Goal: Use online tool/utility: Utilize a website feature to perform a specific function

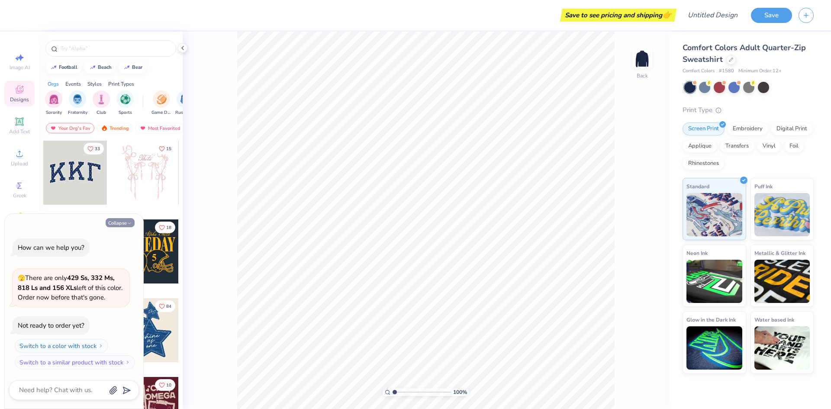
click at [128, 221] on icon "button" at bounding box center [129, 223] width 5 height 5
type textarea "x"
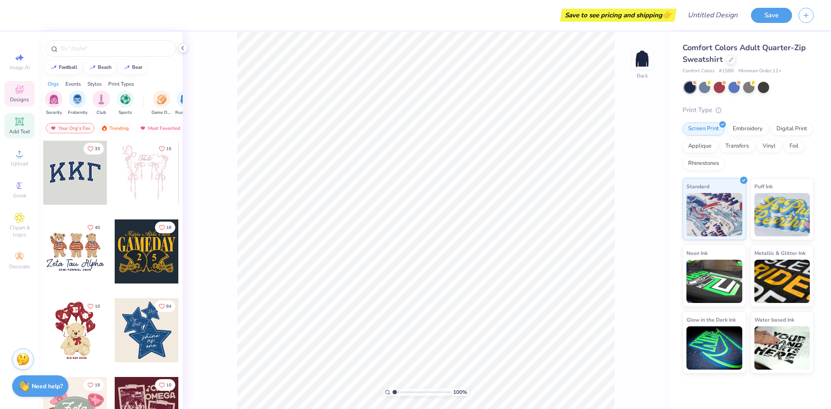
click at [18, 127] on div "Add Text" at bounding box center [19, 126] width 30 height 26
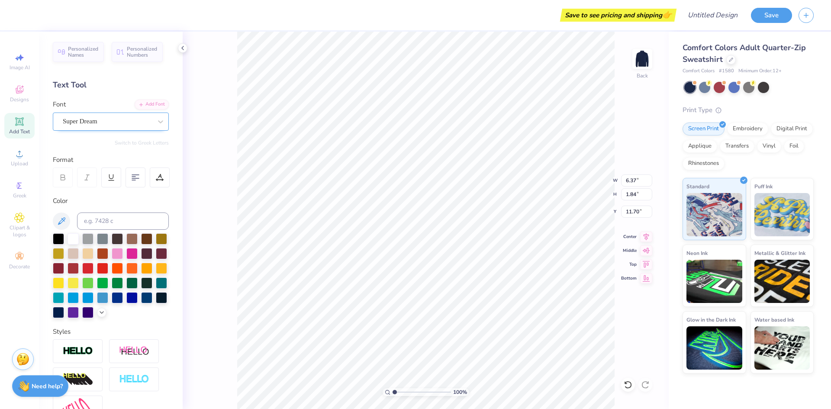
click at [99, 124] on div "Super Dream" at bounding box center [107, 121] width 91 height 13
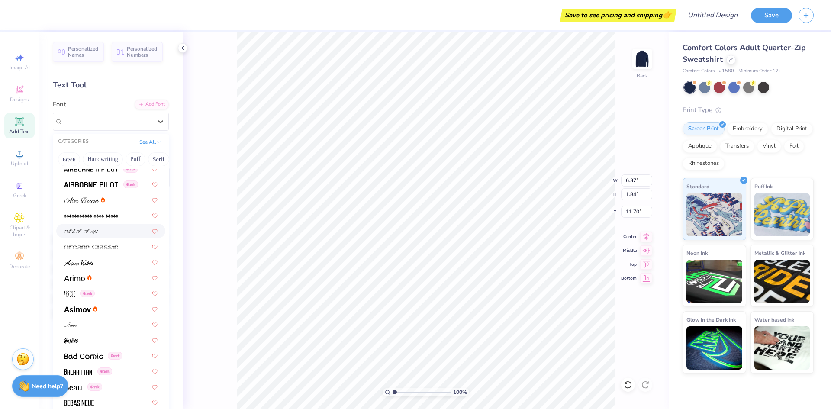
scroll to position [216, 0]
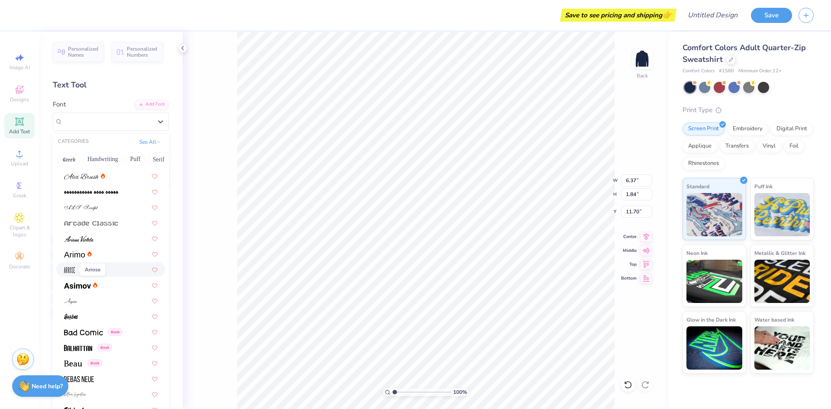
click at [66, 271] on img at bounding box center [69, 270] width 11 height 6
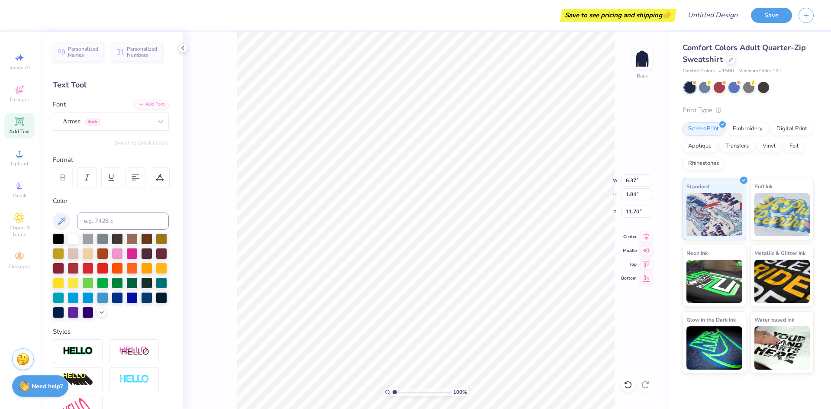
type input "2.82"
type input "2.43"
type input "11.41"
type textarea "Lambda Alpha Epsilon Delta Chi"
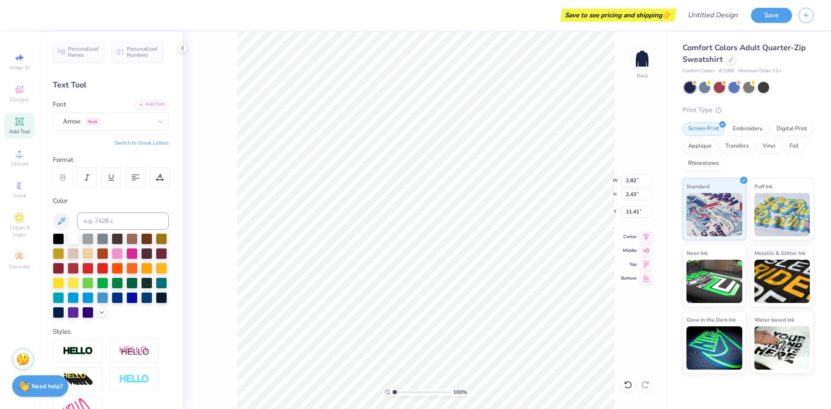
scroll to position [7, 2]
click at [130, 176] on div at bounding box center [135, 177] width 20 height 20
type input "4.58"
type input "1.69"
type input "13.73"
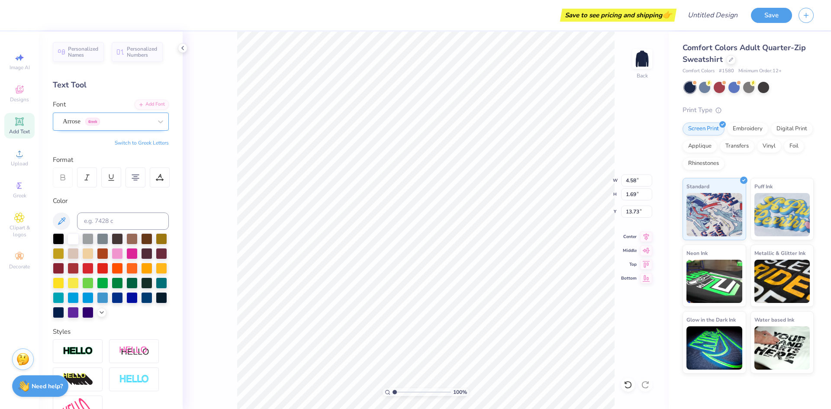
click at [128, 122] on div "Arrose Greek" at bounding box center [107, 121] width 91 height 13
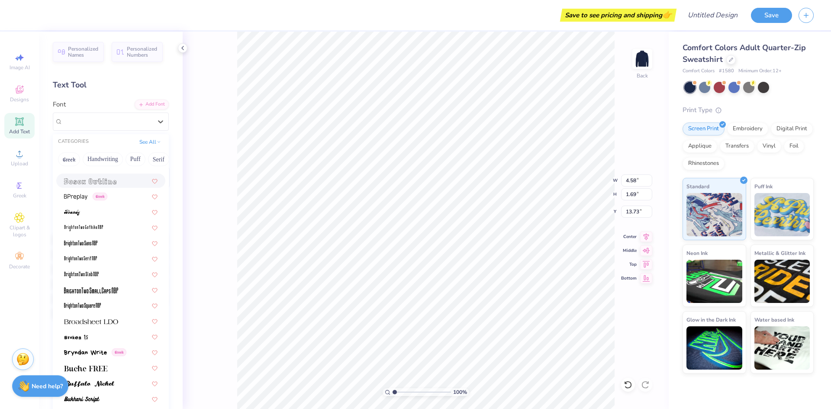
scroll to position [606, 0]
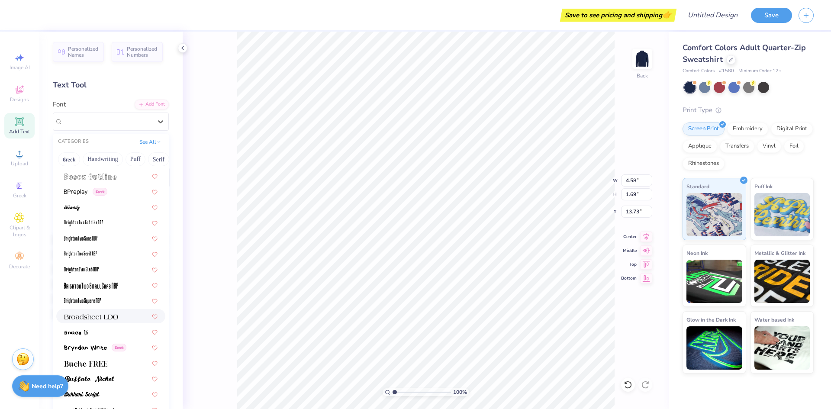
click at [106, 316] on img at bounding box center [91, 317] width 54 height 6
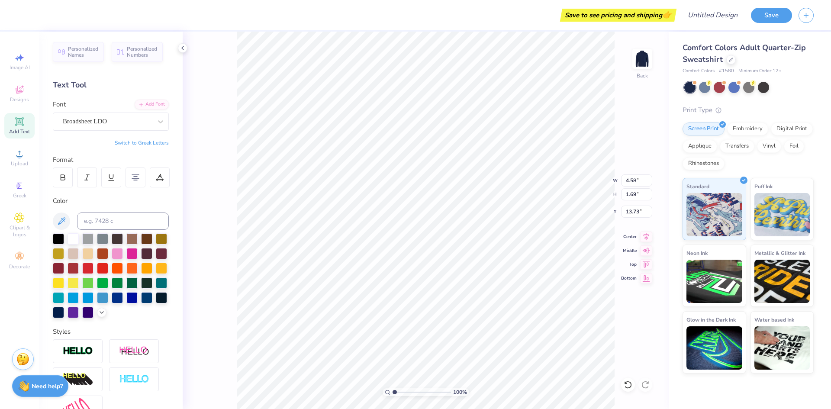
type input "8.61"
type input "1.55"
type input "13.80"
click at [110, 125] on div "Broadsheet LDO" at bounding box center [107, 121] width 91 height 13
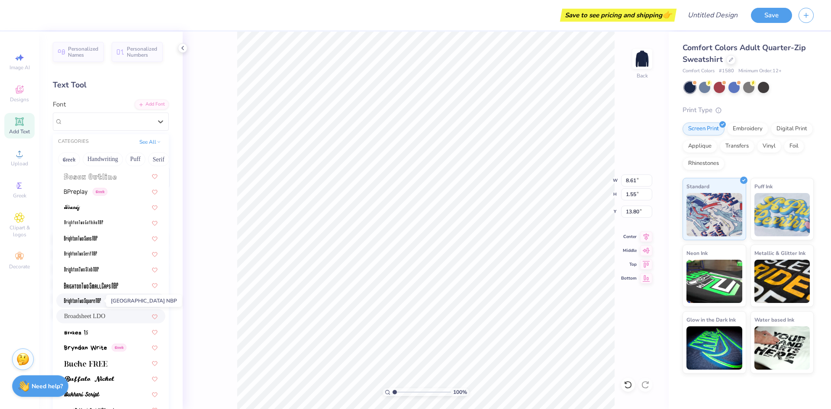
click at [94, 299] on img at bounding box center [82, 301] width 37 height 6
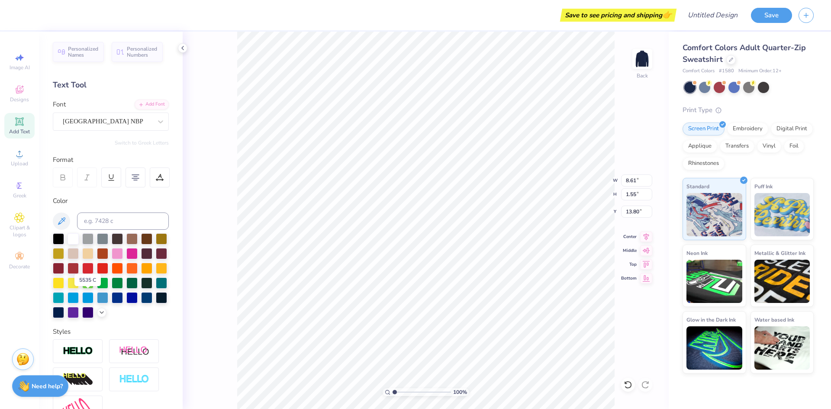
type input "3.48"
type input "1.45"
type input "13.85"
click at [116, 112] on div "Font [GEOGRAPHIC_DATA] NBP" at bounding box center [111, 114] width 116 height 31
click at [115, 121] on div "[GEOGRAPHIC_DATA] NBP" at bounding box center [107, 121] width 91 height 13
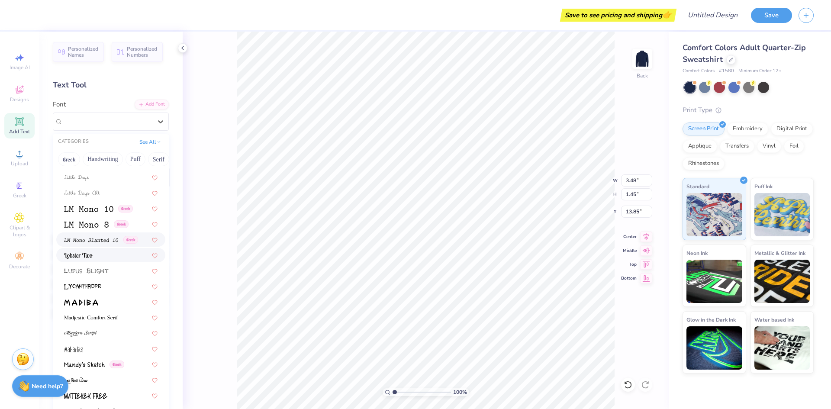
scroll to position [2941, 0]
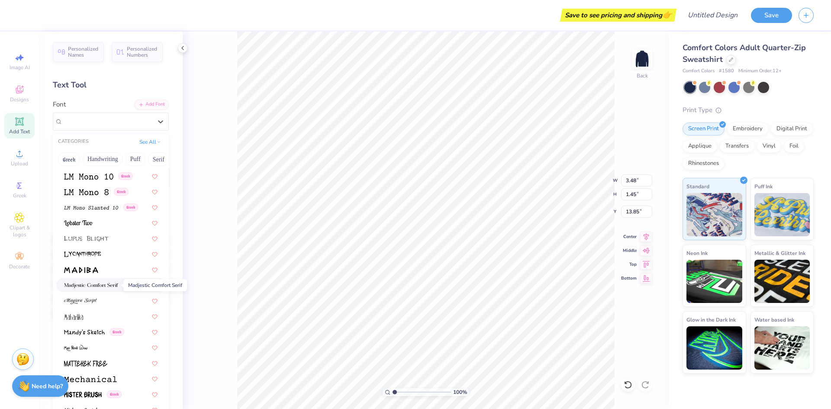
click at [99, 287] on img at bounding box center [91, 285] width 54 height 6
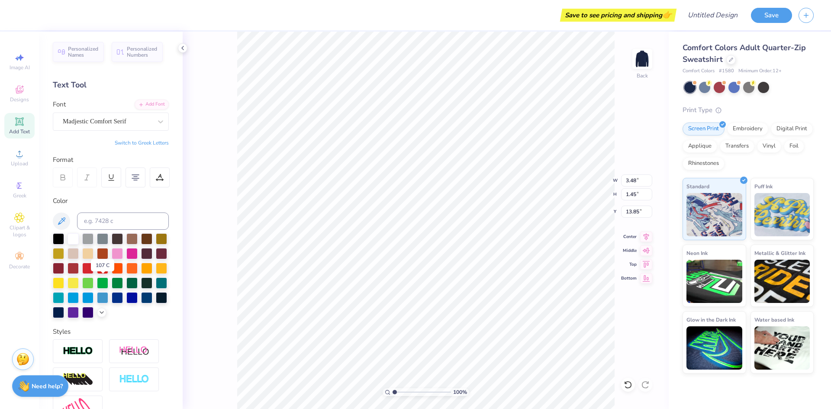
type input "10.75"
type input "1.74"
type input "13.70"
type input "6.35"
type input "1.03"
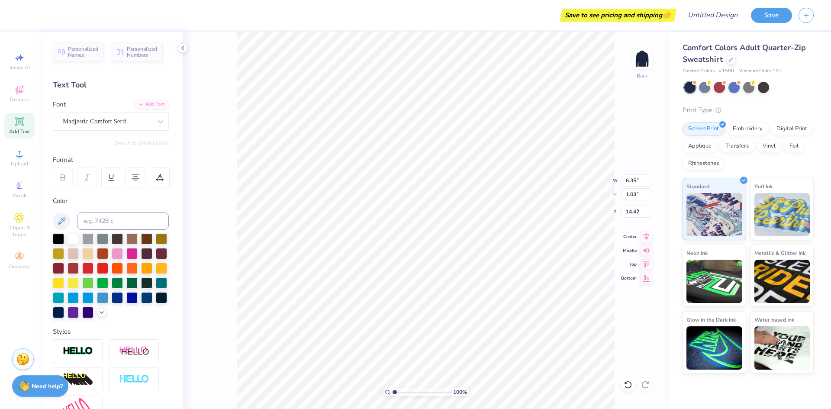
type input "3.00"
click at [641, 63] on img at bounding box center [642, 59] width 35 height 35
click at [21, 154] on icon at bounding box center [19, 153] width 10 height 10
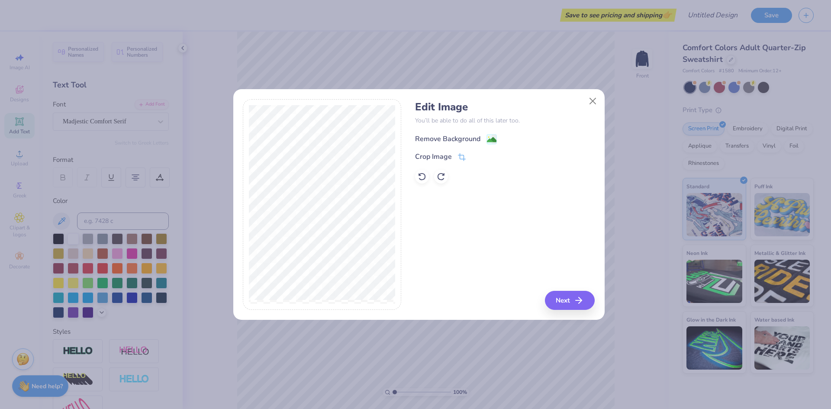
click at [489, 137] on image at bounding box center [492, 140] width 10 height 10
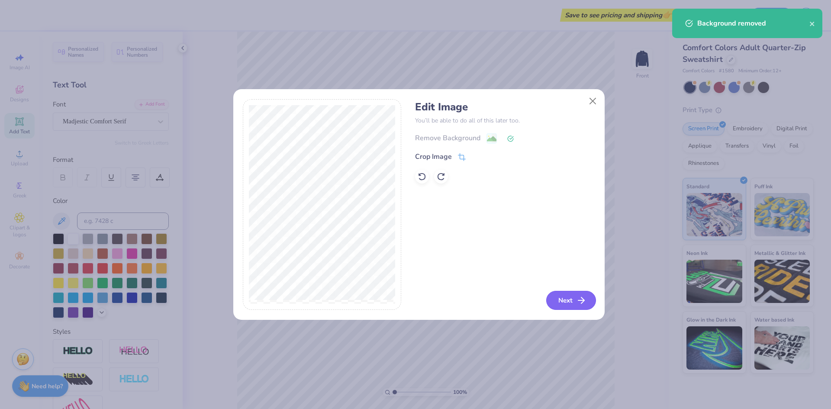
click at [576, 302] on icon "button" at bounding box center [581, 300] width 10 height 10
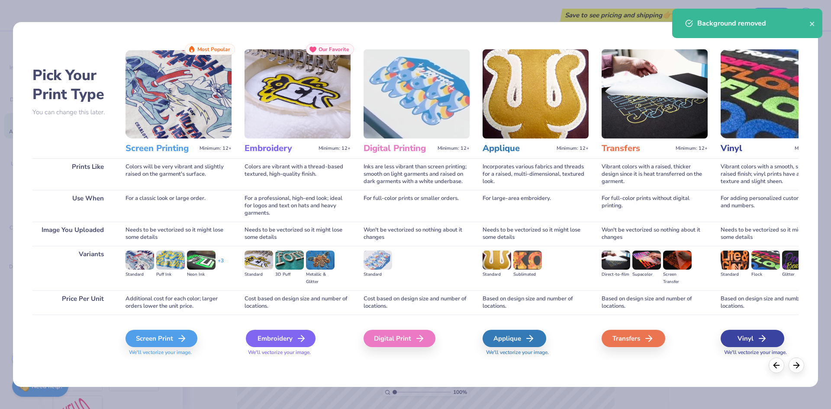
click at [265, 336] on div "Embroidery" at bounding box center [281, 338] width 70 height 17
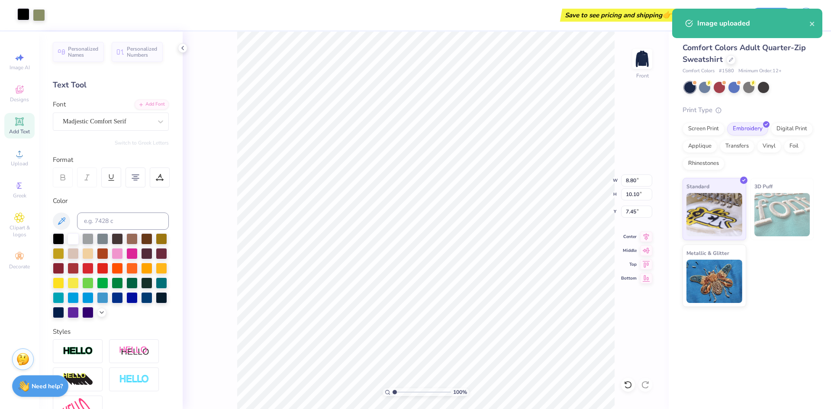
click at [21, 18] on div at bounding box center [23, 14] width 12 height 12
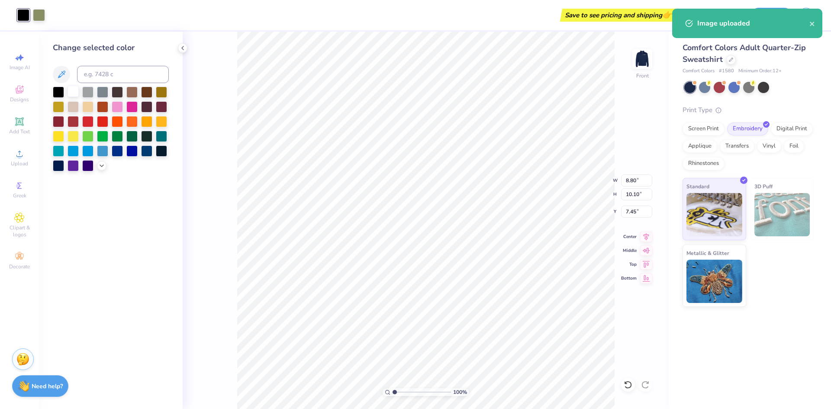
click at [69, 93] on div at bounding box center [72, 91] width 11 height 11
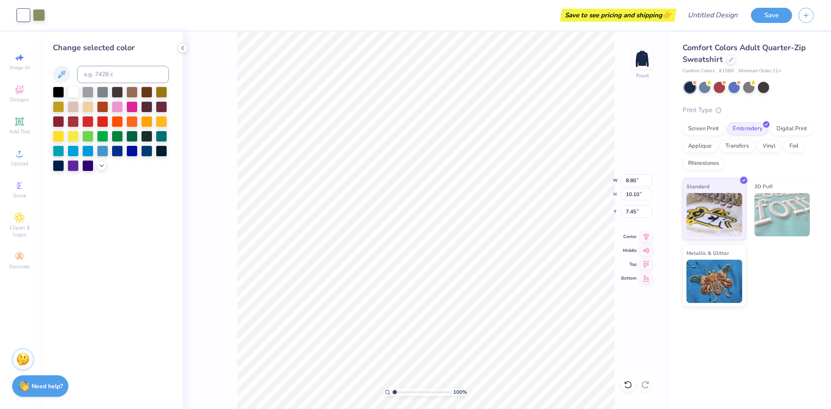
type input "3.47"
type input "3.98"
type input "0.50"
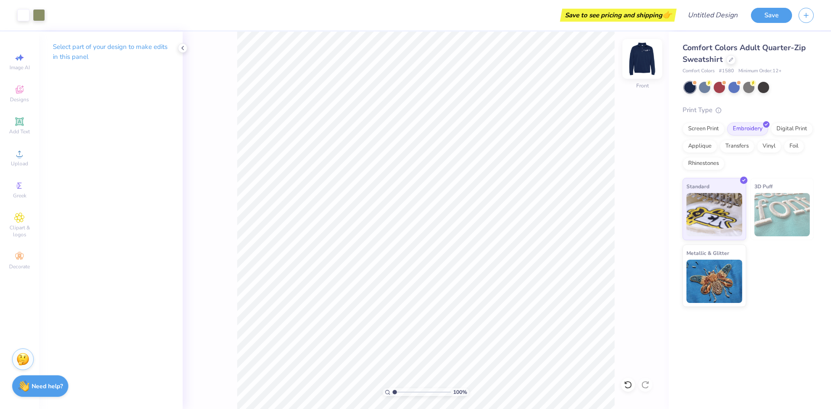
click at [639, 63] on img at bounding box center [642, 59] width 35 height 35
